Goal: Transaction & Acquisition: Book appointment/travel/reservation

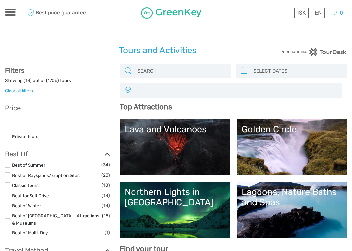
select select
click at [154, 73] on input "search" at bounding box center [181, 70] width 93 height 11
select select
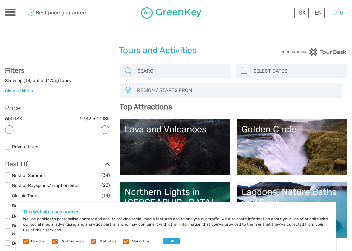
click at [185, 193] on div "Northern Lights in [GEOGRAPHIC_DATA]" at bounding box center [175, 196] width 100 height 21
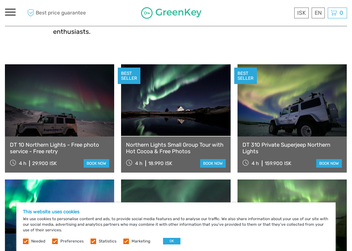
scroll to position [31, 0]
